Goal: Task Accomplishment & Management: Manage account settings

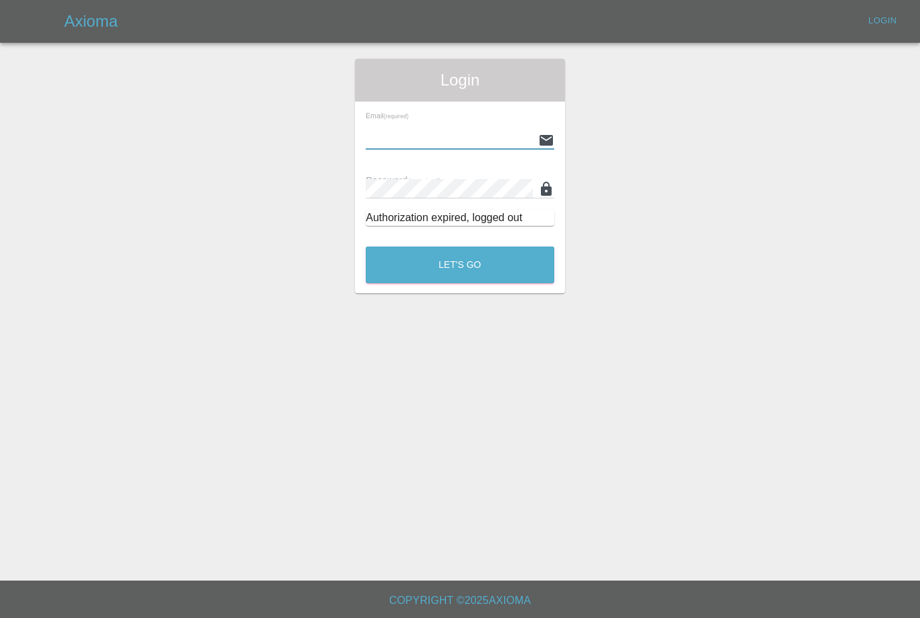
type input "[PERSON_NAME][EMAIL_ADDRESS][PERSON_NAME][DOMAIN_NAME]"
click at [460, 265] on button "Let's Go" at bounding box center [460, 265] width 188 height 37
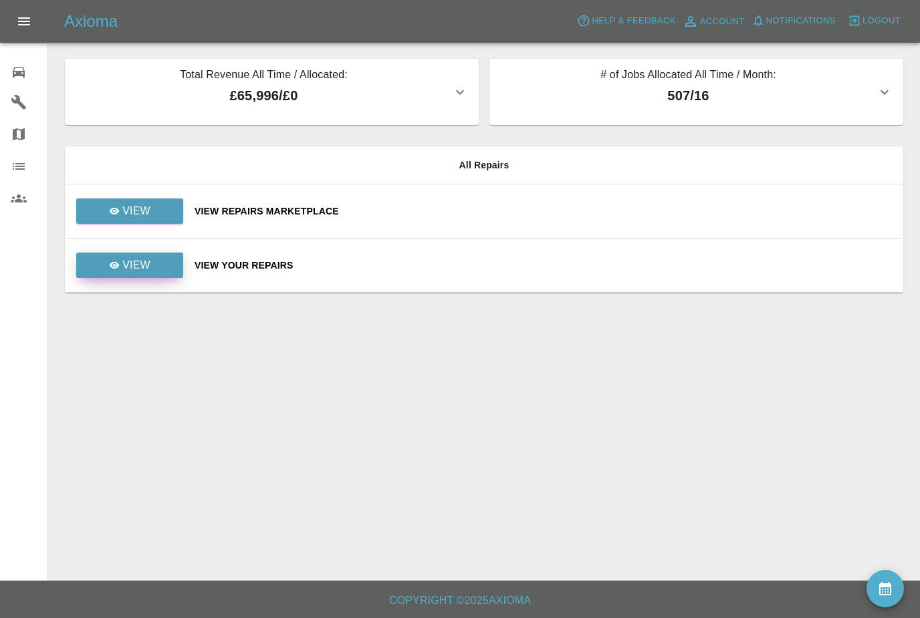
click at [155, 261] on link "View" at bounding box center [129, 265] width 107 height 25
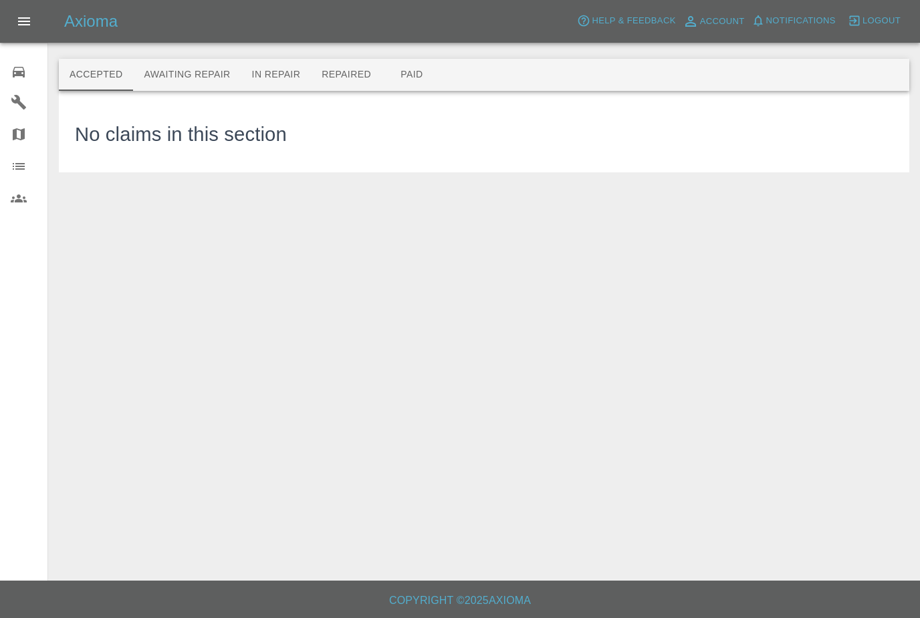
click at [192, 77] on button "Awaiting Repair" at bounding box center [187, 75] width 108 height 32
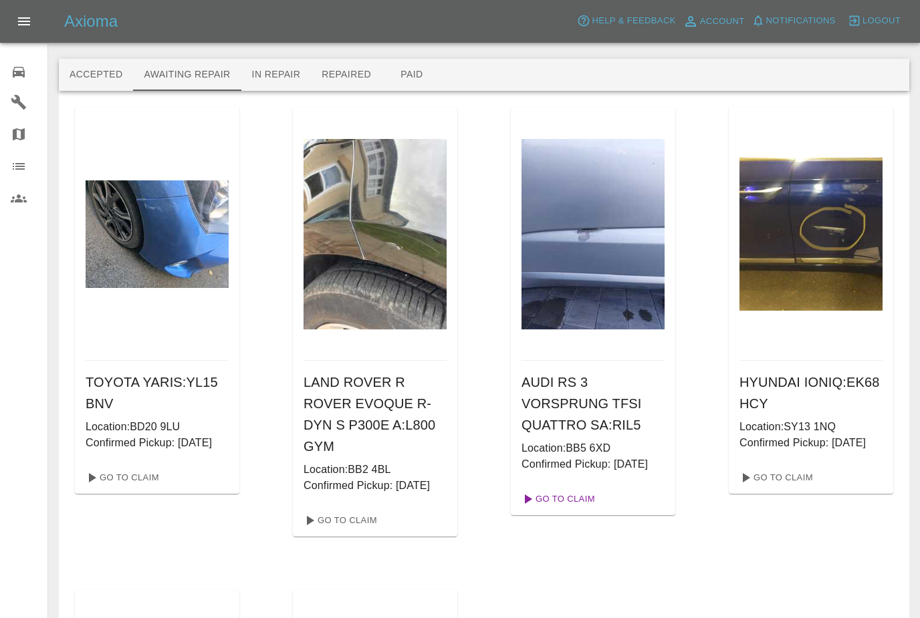
click at [573, 510] on link "Go To Claim" at bounding box center [557, 499] width 82 height 21
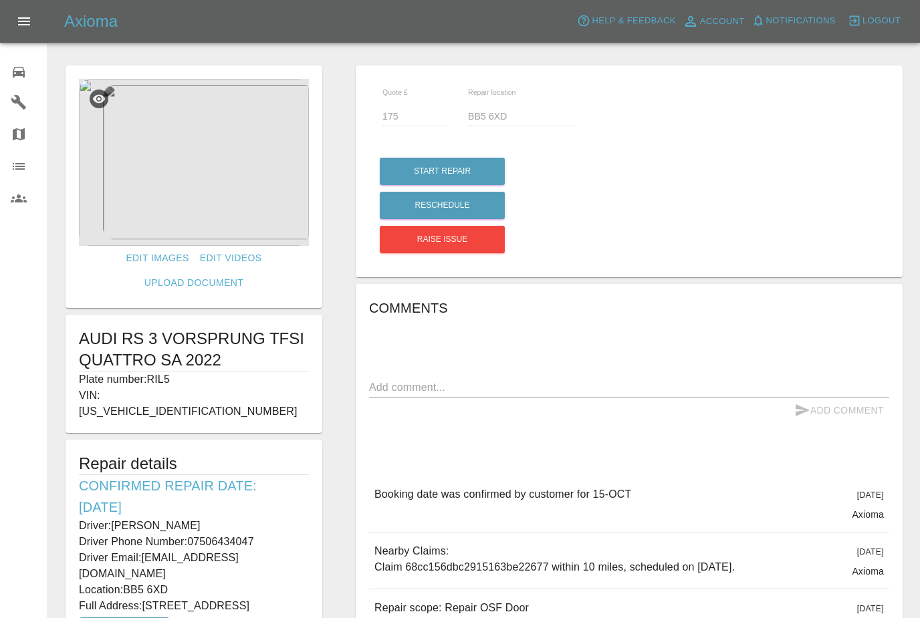
click at [350, 471] on div "Quote £ 175 Repair location BB5 6XD Start Repair Reschedule Raise issue Comment…" at bounding box center [629, 391] width 580 height 665
click at [21, 80] on link "0 Repair home" at bounding box center [23, 70] width 47 height 32
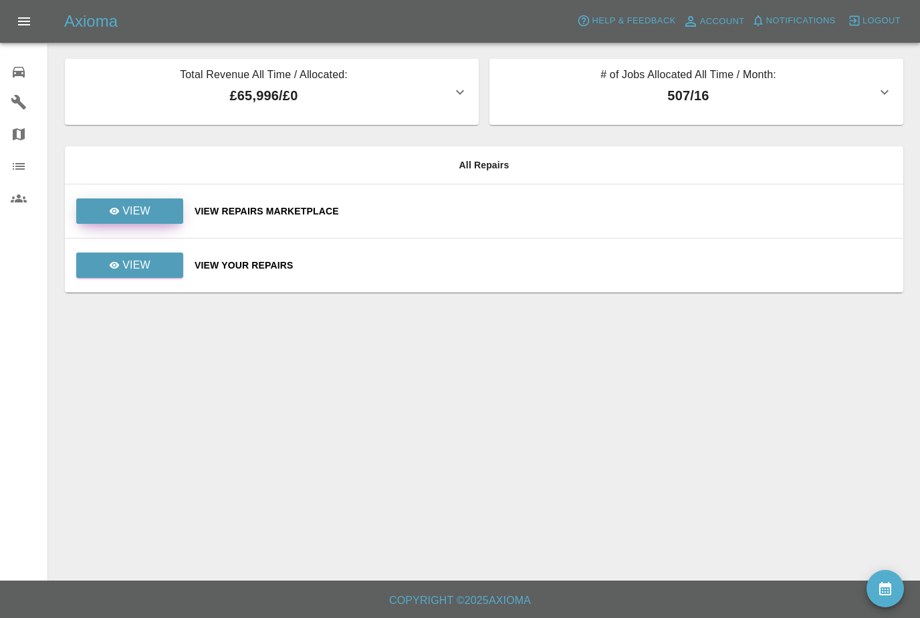
click at [116, 215] on icon at bounding box center [114, 211] width 11 height 11
